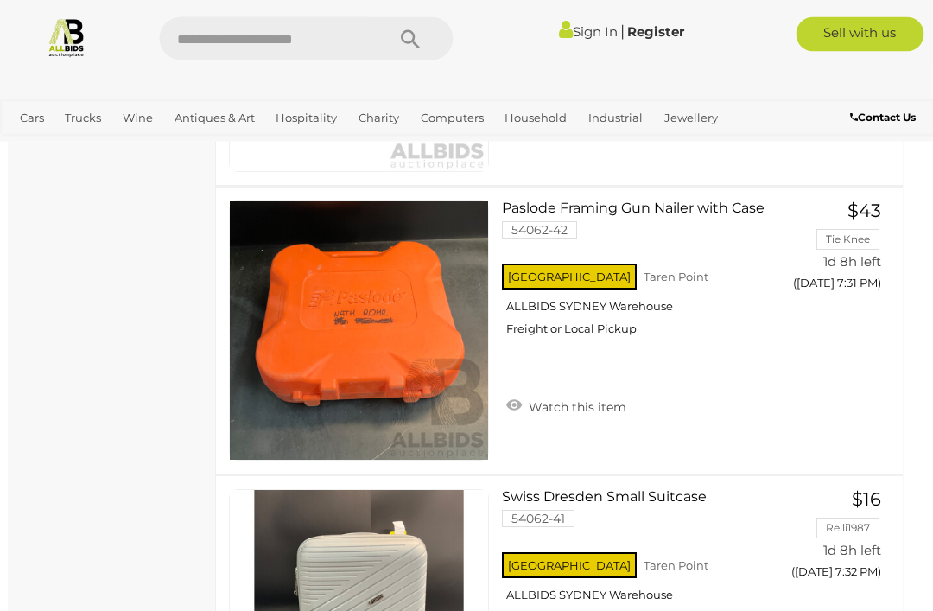
scroll to position [9845, 4]
click at [411, 329] on link at bounding box center [359, 331] width 260 height 260
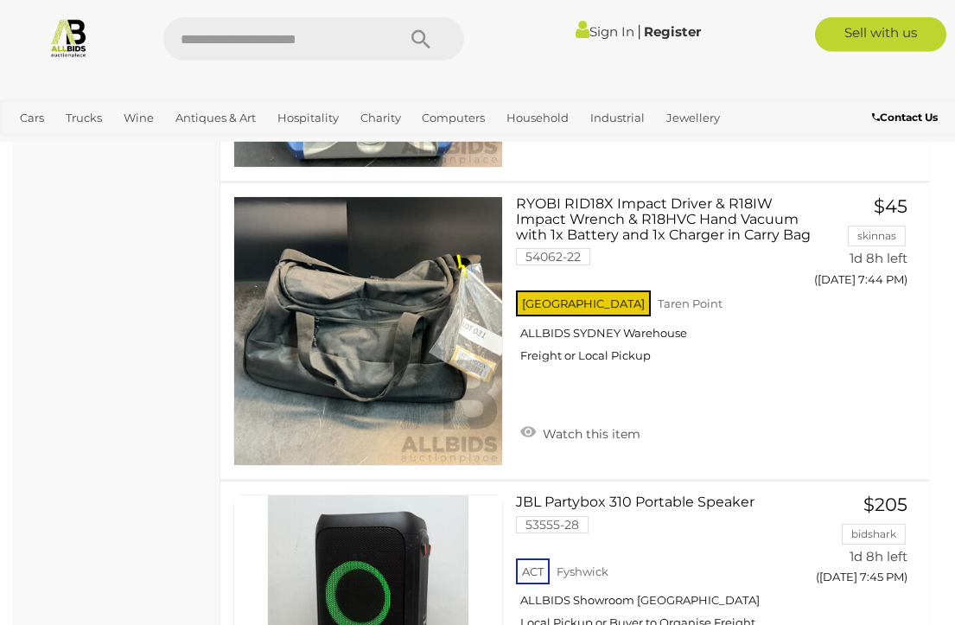
scroll to position [14606, 0]
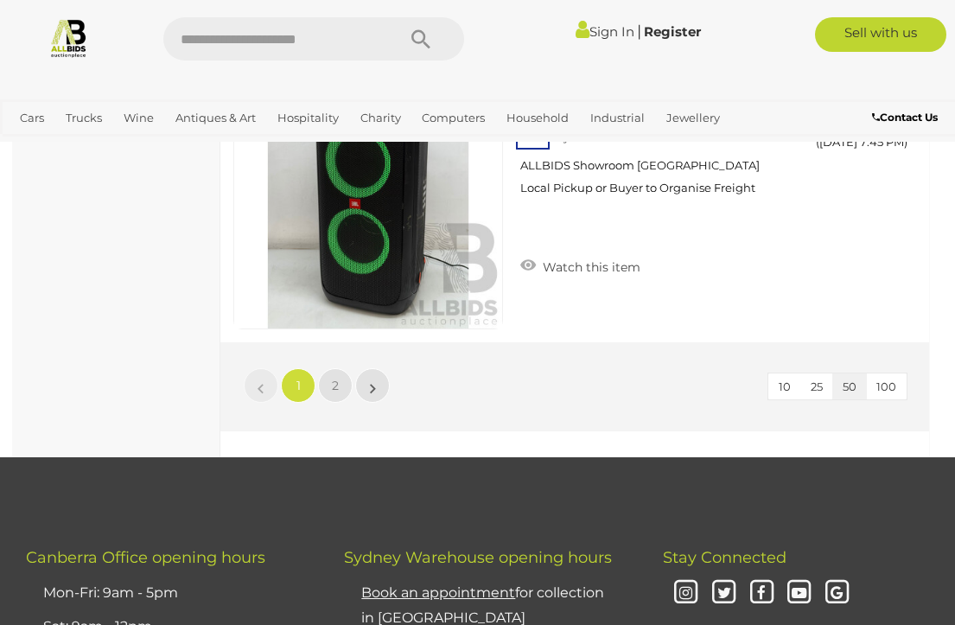
click at [885, 373] on button "100" at bounding box center [886, 386] width 41 height 27
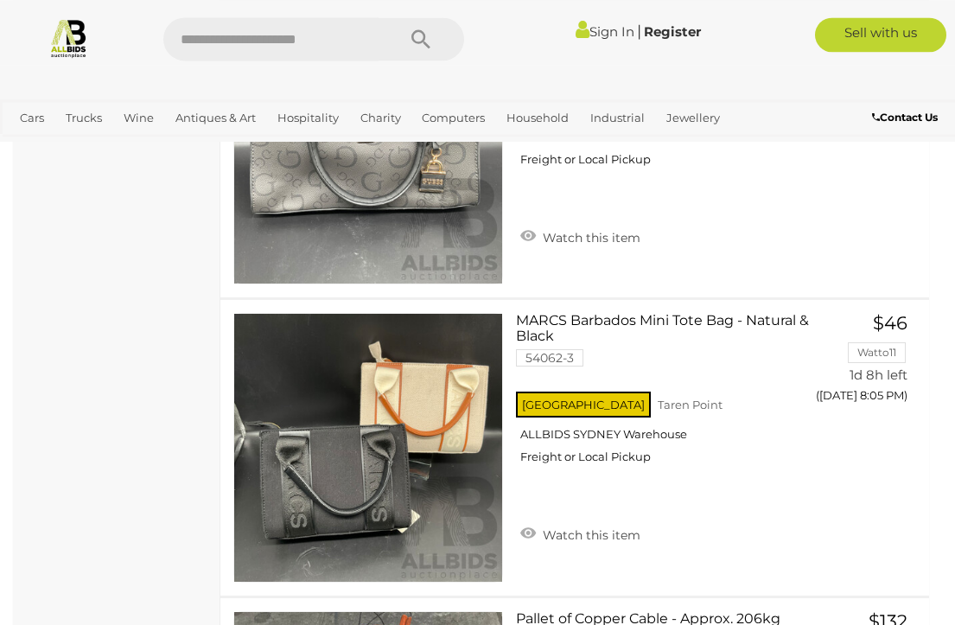
scroll to position [21637, 0]
click at [14, 117] on link "Cars" at bounding box center [32, 118] width 38 height 29
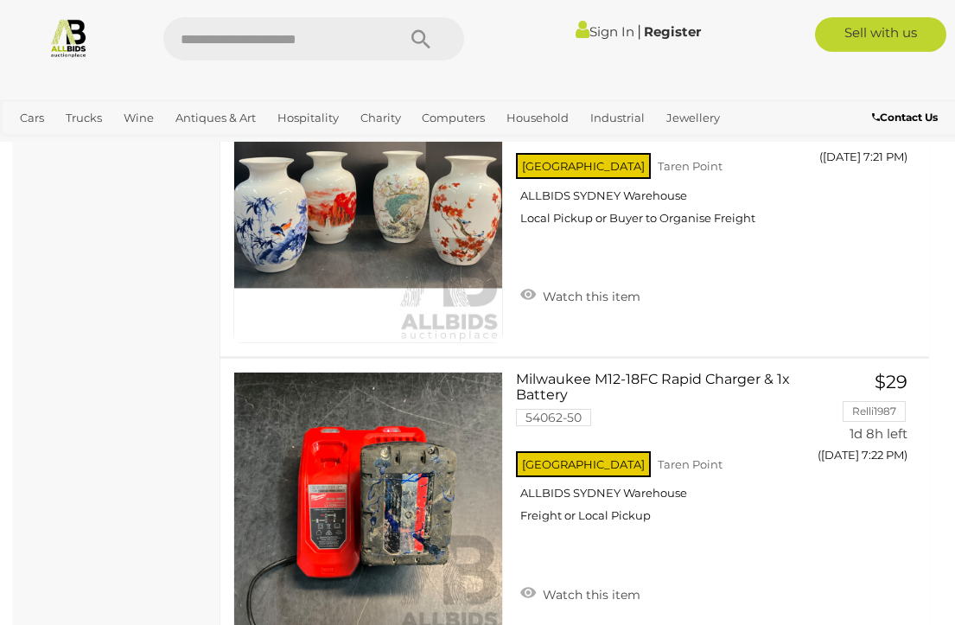
scroll to position [6682, 0]
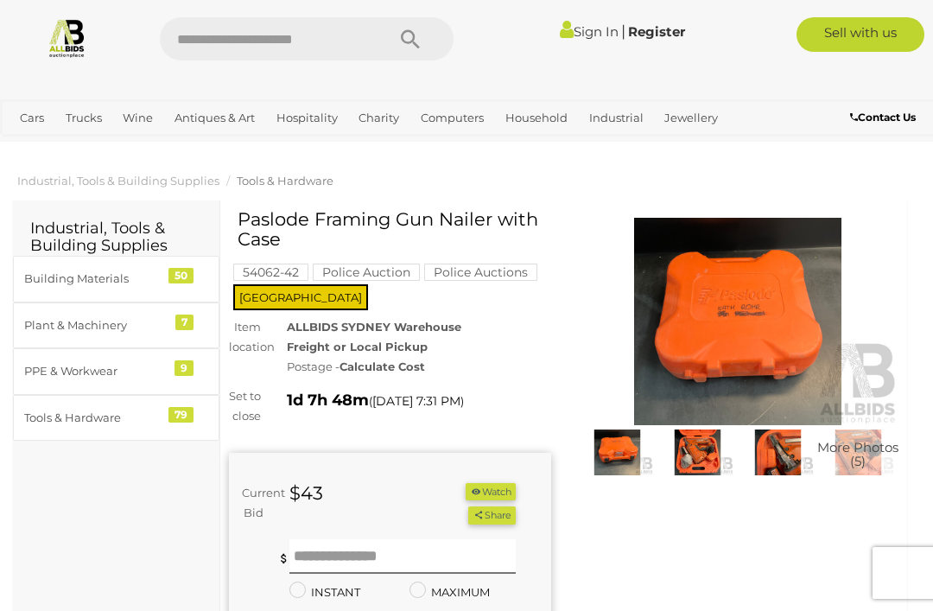
click at [707, 460] on img at bounding box center [698, 453] width 72 height 47
